Goal: Complete application form

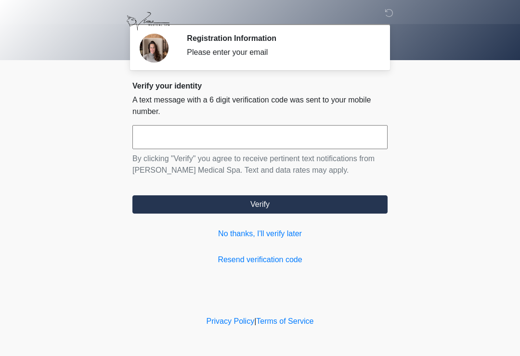
click at [219, 135] on input "text" at bounding box center [259, 137] width 255 height 24
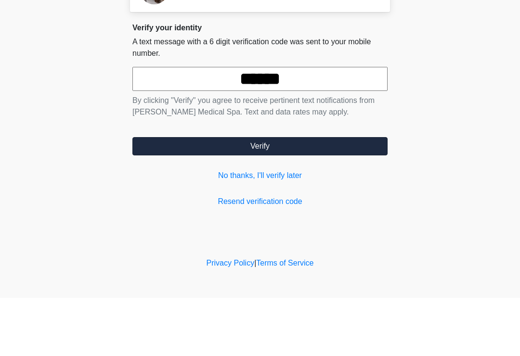
type input "******"
click at [285, 195] on button "Verify" at bounding box center [259, 204] width 255 height 18
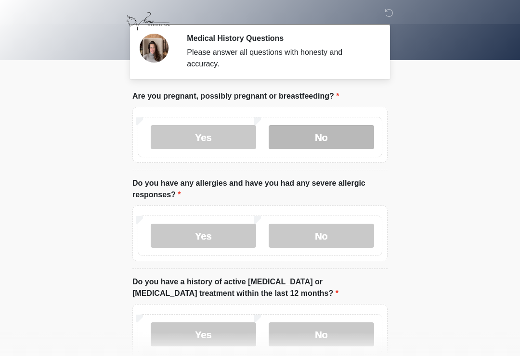
click at [329, 137] on label "No" at bounding box center [321, 137] width 105 height 24
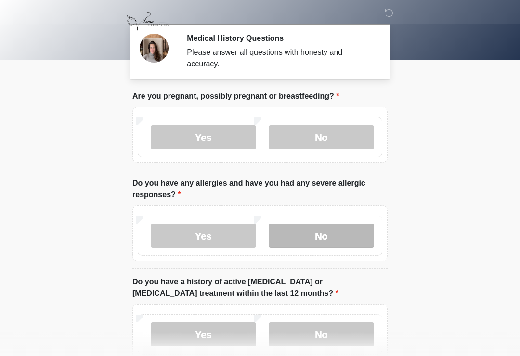
click at [332, 232] on label "No" at bounding box center [321, 236] width 105 height 24
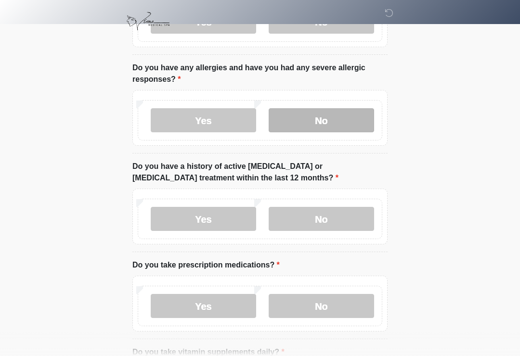
scroll to position [124, 0]
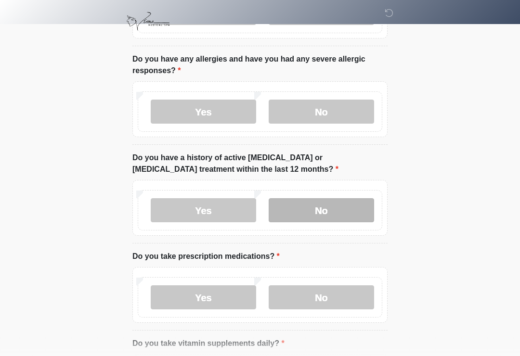
click at [334, 211] on label "No" at bounding box center [321, 210] width 105 height 24
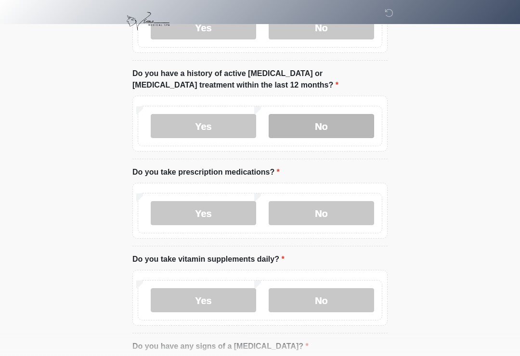
scroll to position [212, 0]
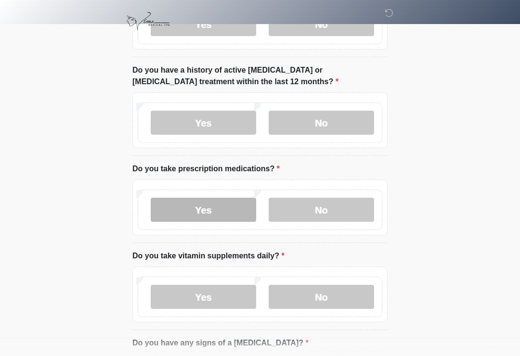
click at [200, 204] on label "Yes" at bounding box center [203, 210] width 105 height 24
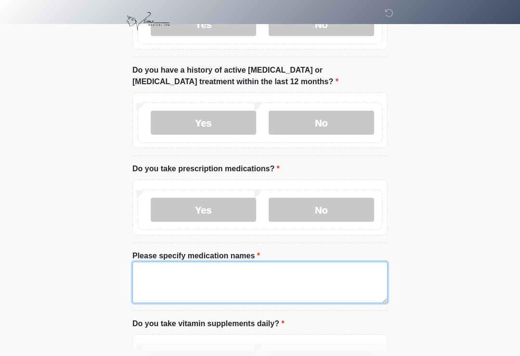
click at [220, 277] on textarea "Please specify medication names" at bounding box center [259, 282] width 255 height 41
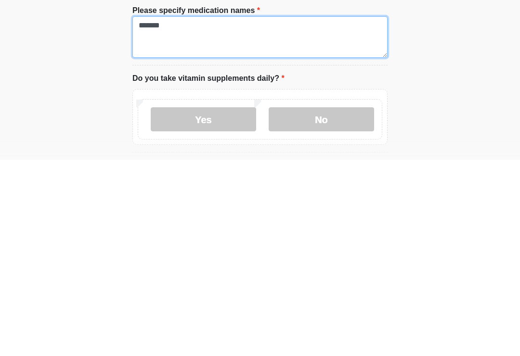
scroll to position [265, 0]
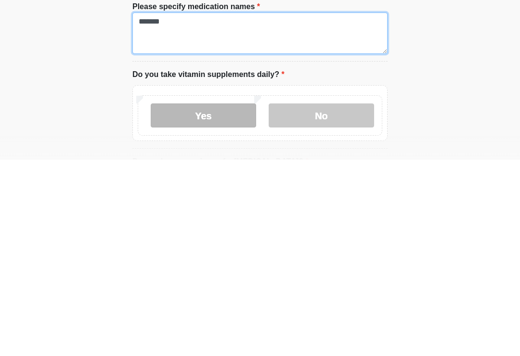
type textarea "*******"
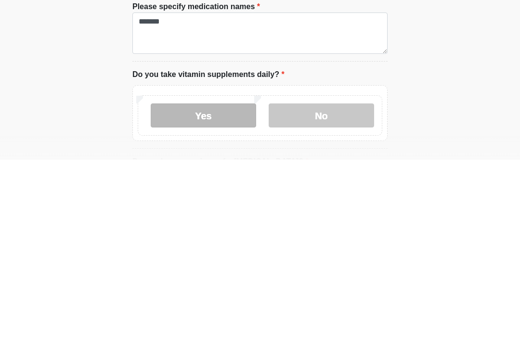
click at [220, 300] on label "Yes" at bounding box center [203, 312] width 105 height 24
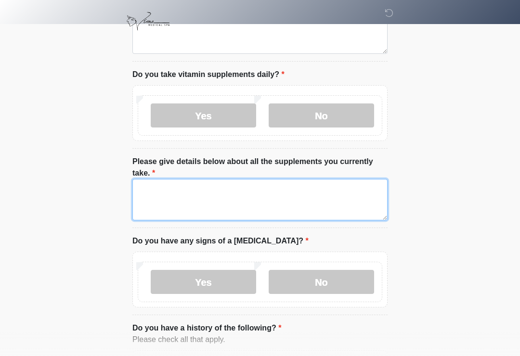
click at [241, 199] on textarea "Please give details below about all the supplements you currently take." at bounding box center [259, 199] width 255 height 41
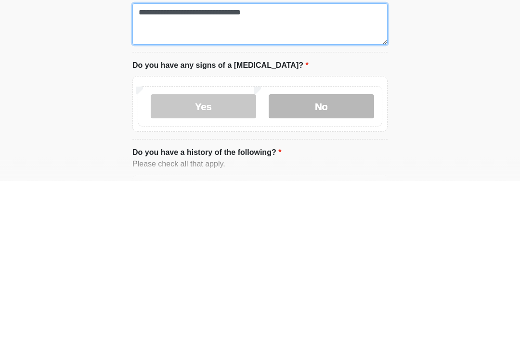
type textarea "**********"
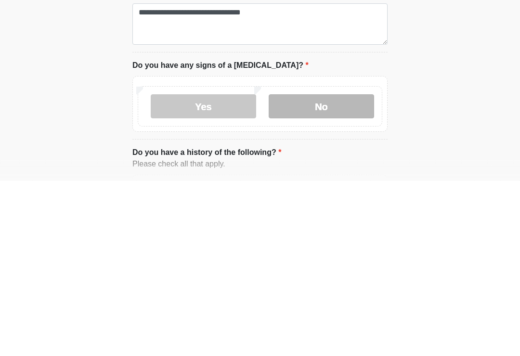
click at [331, 270] on label "No" at bounding box center [321, 282] width 105 height 24
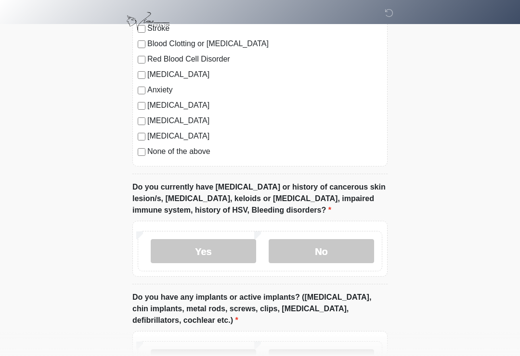
scroll to position [861, 0]
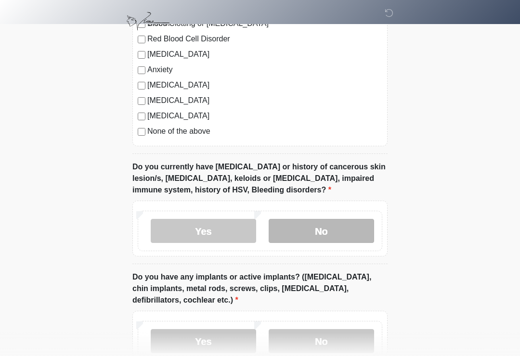
click at [335, 226] on label "No" at bounding box center [321, 231] width 105 height 24
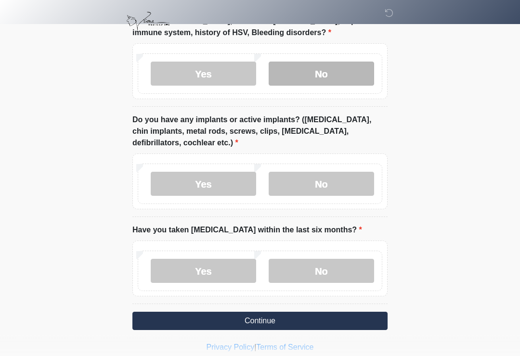
scroll to position [1026, 0]
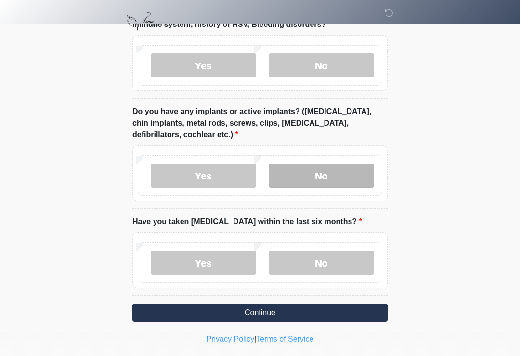
click at [327, 173] on label "No" at bounding box center [321, 176] width 105 height 24
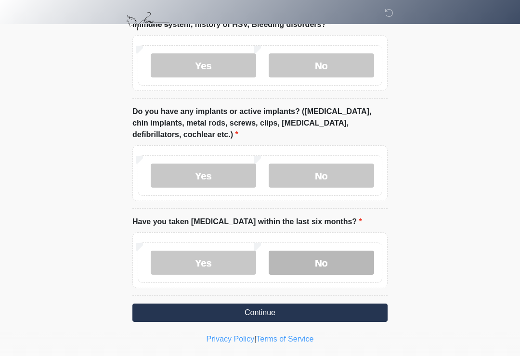
click at [331, 257] on label "No" at bounding box center [321, 263] width 105 height 24
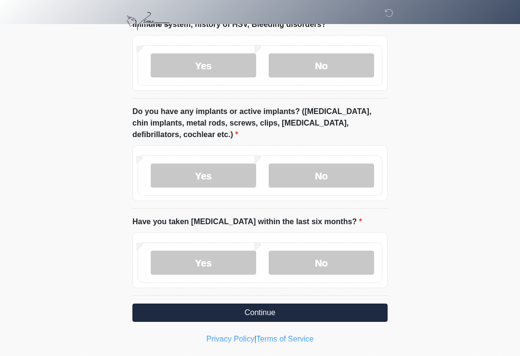
click at [304, 307] on button "Continue" at bounding box center [259, 313] width 255 height 18
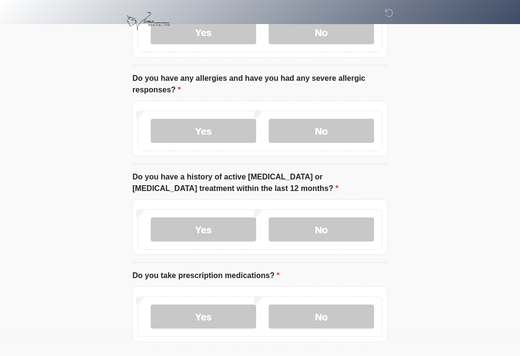
scroll to position [0, 0]
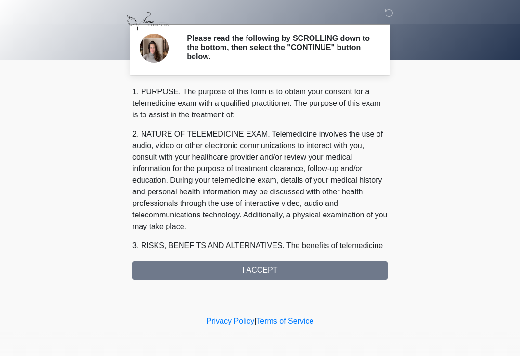
click at [271, 268] on div "1. PURPOSE. The purpose of this form is to obtain your consent for a telemedici…" at bounding box center [259, 183] width 255 height 194
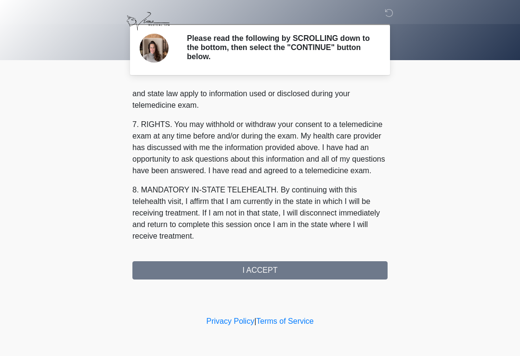
scroll to position [418, 0]
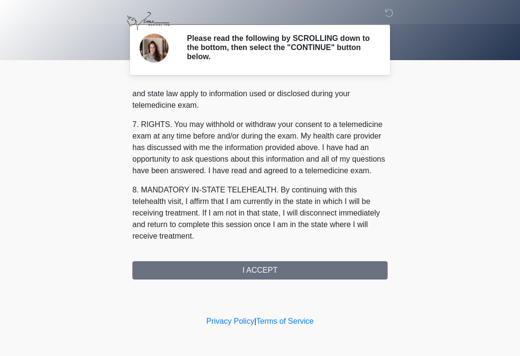
click at [292, 272] on button "I ACCEPT" at bounding box center [259, 270] width 255 height 18
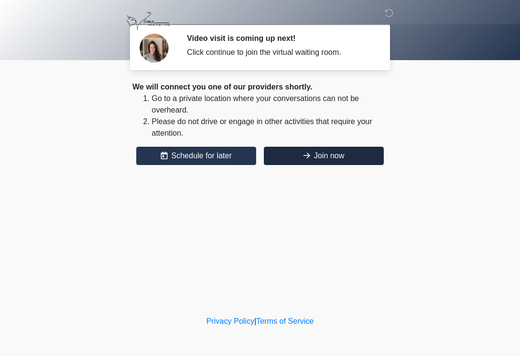
click at [325, 157] on button "Join now" at bounding box center [324, 156] width 120 height 18
